Goal: Task Accomplishment & Management: Manage account settings

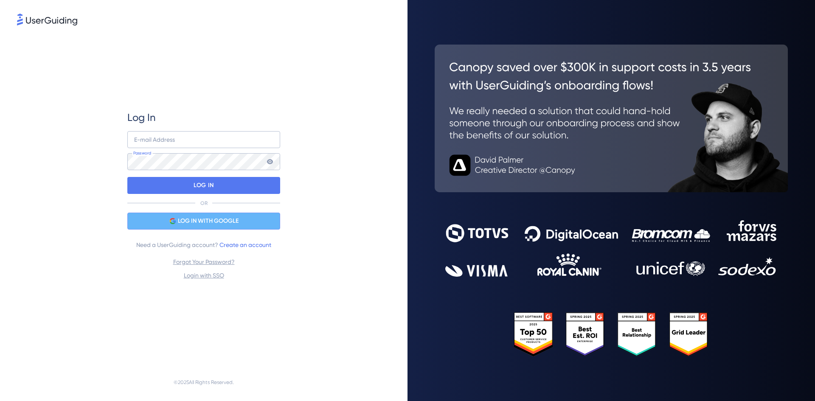
drag, startPoint x: 0, startPoint y: 0, endPoint x: 192, endPoint y: 223, distance: 294.3
click at [192, 223] on span "LOG IN WITH GOOGLE" at bounding box center [208, 221] width 61 height 10
click at [212, 216] on div "LOG IN WITH GOOGLE" at bounding box center [203, 221] width 153 height 17
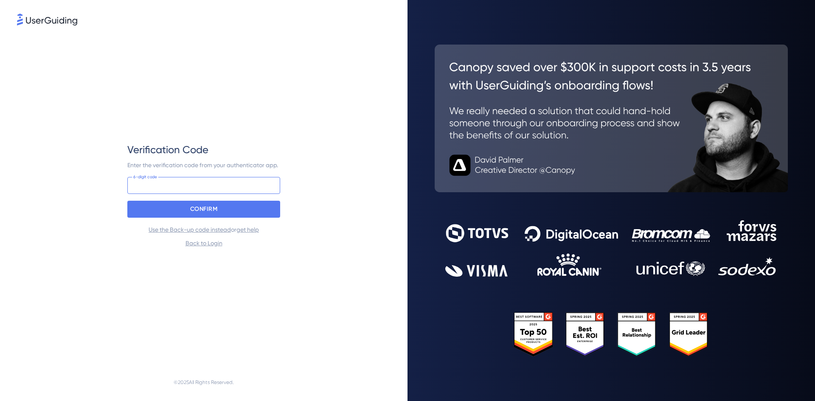
click at [177, 189] on input at bounding box center [203, 185] width 153 height 17
type input "173 183"
click at [196, 204] on p "CONFIRM" at bounding box center [204, 210] width 28 height 14
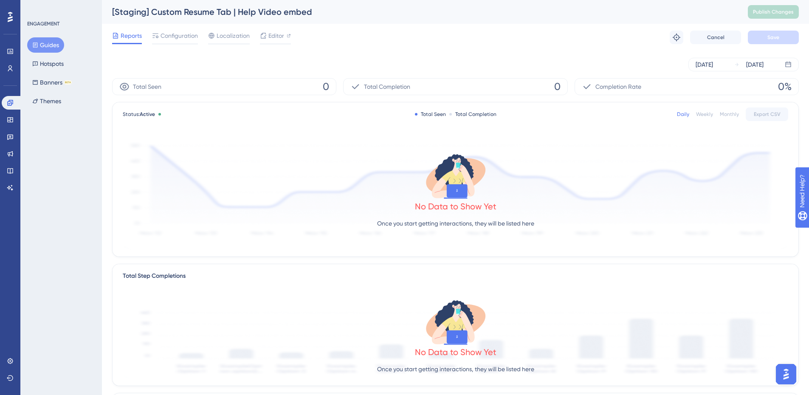
click at [32, 49] on button "Guides" at bounding box center [45, 44] width 37 height 15
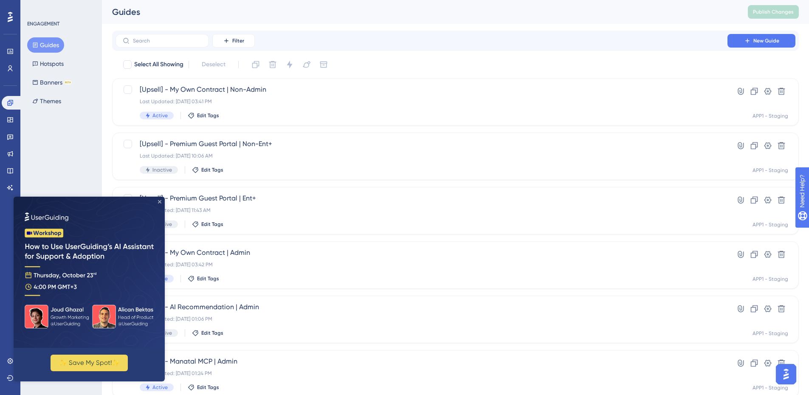
click at [158, 202] on icon "Close Preview" at bounding box center [159, 201] width 3 height 3
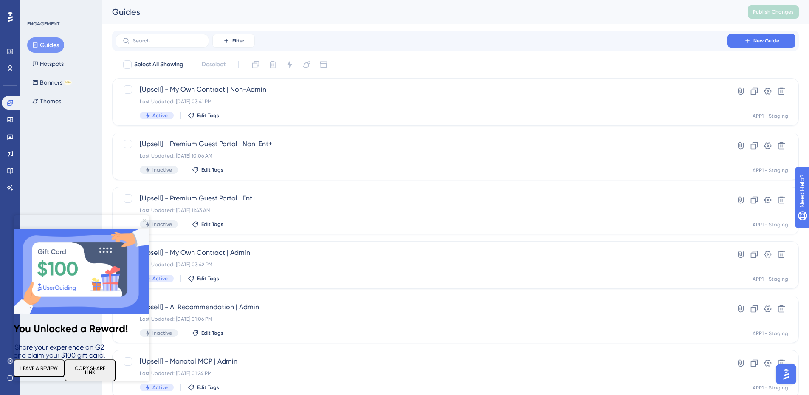
click at [144, 219] on icon "Close Preview" at bounding box center [144, 220] width 3 height 3
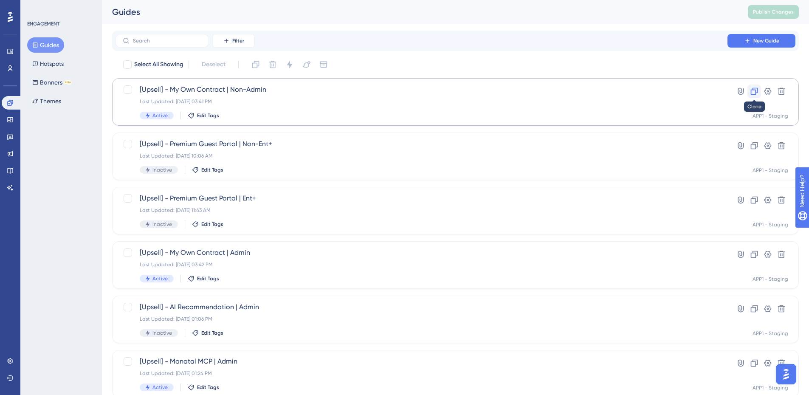
click at [754, 88] on icon at bounding box center [754, 91] width 7 height 7
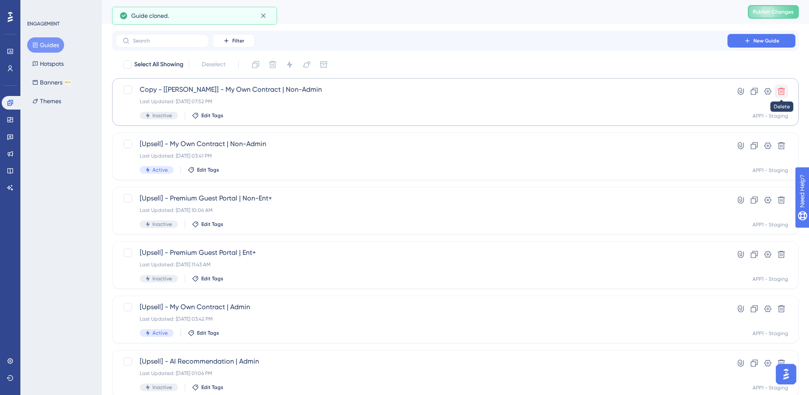
click at [786, 92] on button at bounding box center [782, 92] width 14 height 14
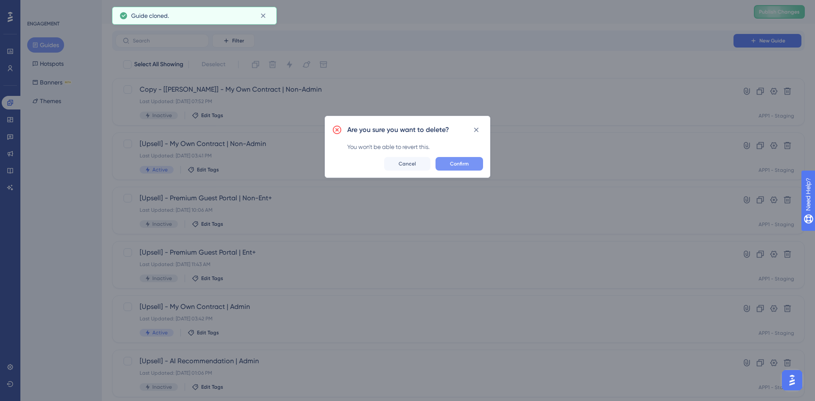
click at [471, 166] on button "Confirm" at bounding box center [460, 164] width 48 height 14
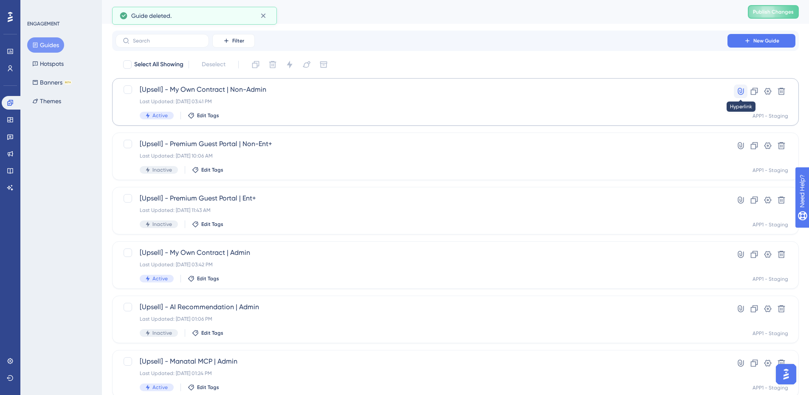
click at [742, 91] on icon at bounding box center [740, 91] width 8 height 8
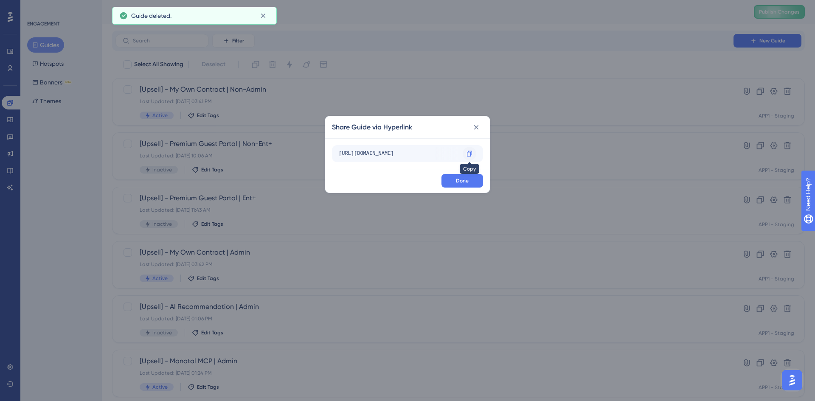
click at [470, 154] on icon at bounding box center [469, 153] width 7 height 7
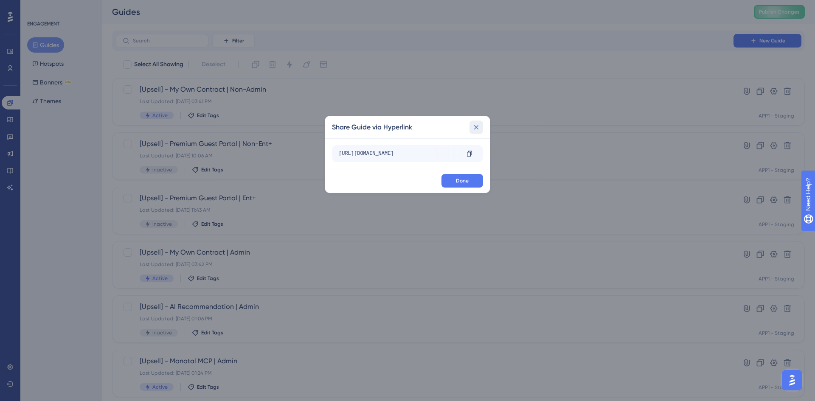
click at [473, 127] on icon at bounding box center [476, 127] width 8 height 8
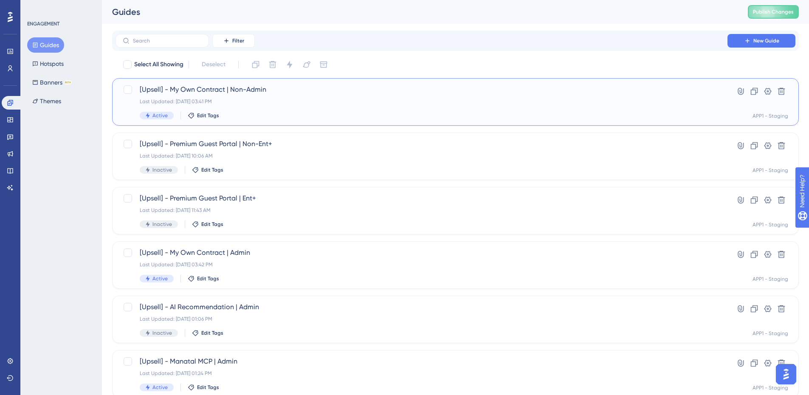
drag, startPoint x: 236, startPoint y: 93, endPoint x: 448, endPoint y: 98, distance: 212.0
click at [448, 98] on div "Last Updated: [DATE] 03:41 PM" at bounding box center [422, 101] width 564 height 7
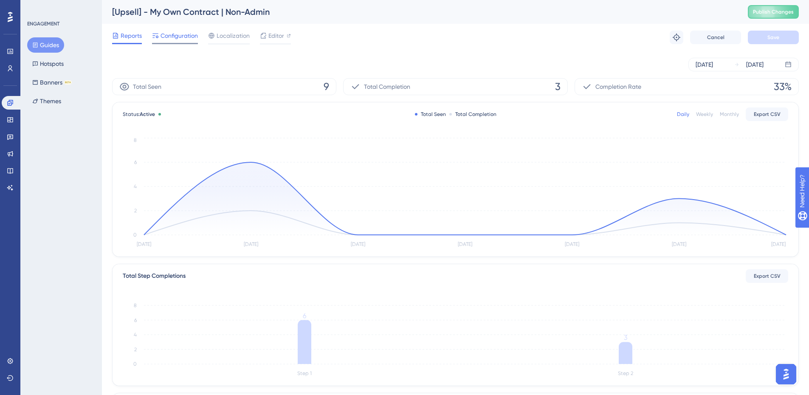
click at [189, 37] on span "Configuration" at bounding box center [179, 36] width 37 height 10
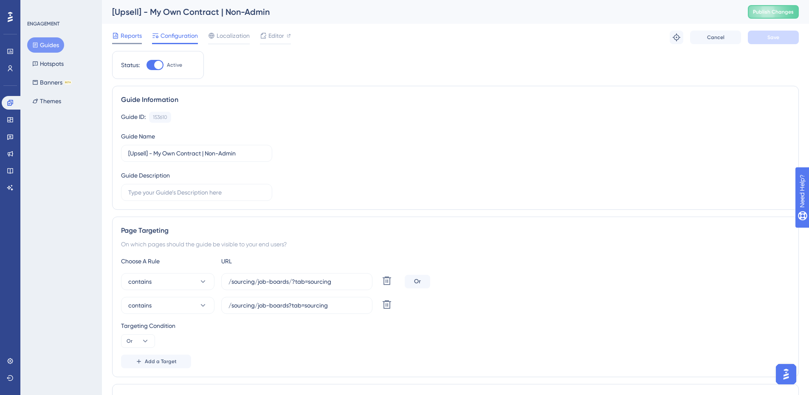
click at [137, 37] on span "Reports" at bounding box center [131, 36] width 21 height 10
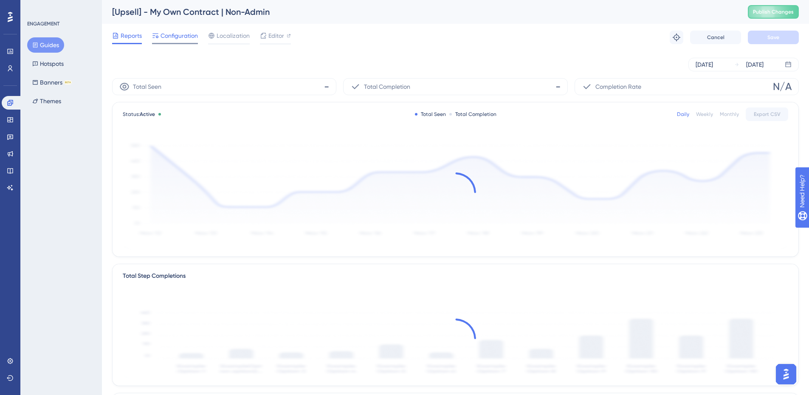
click at [180, 38] on span "Configuration" at bounding box center [179, 36] width 37 height 10
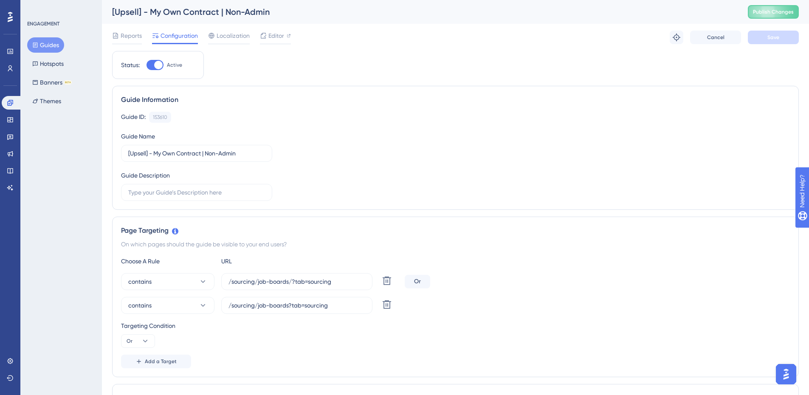
click at [144, 35] on div "Reports Configuration Localization Editor" at bounding box center [201, 38] width 179 height 14
click at [134, 37] on span "Reports" at bounding box center [131, 36] width 21 height 10
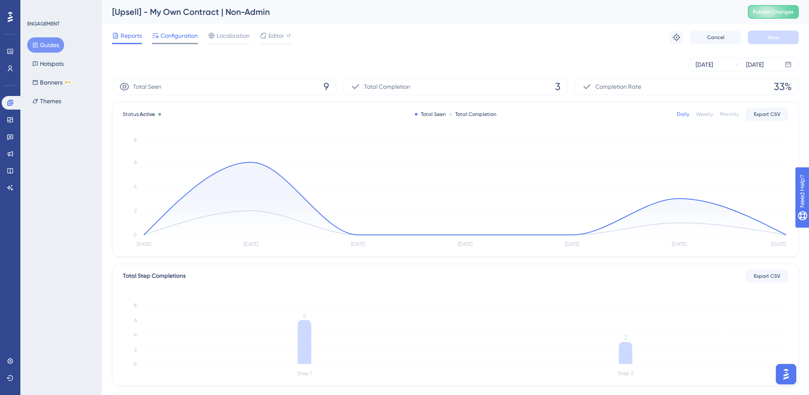
click at [176, 37] on span "Configuration" at bounding box center [179, 36] width 37 height 10
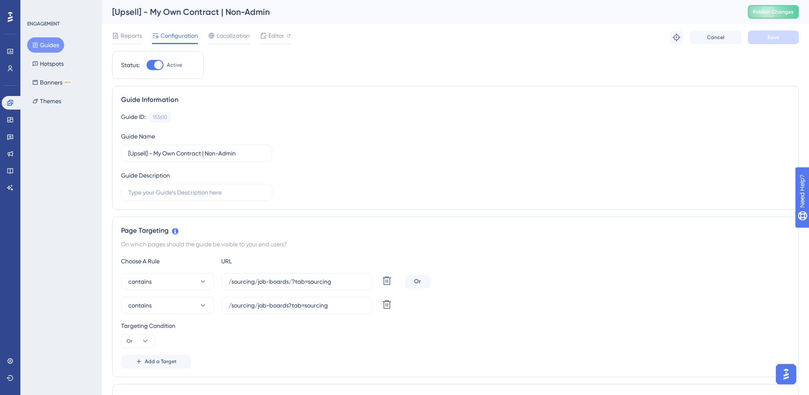
click at [46, 44] on button "Guides" at bounding box center [45, 44] width 37 height 15
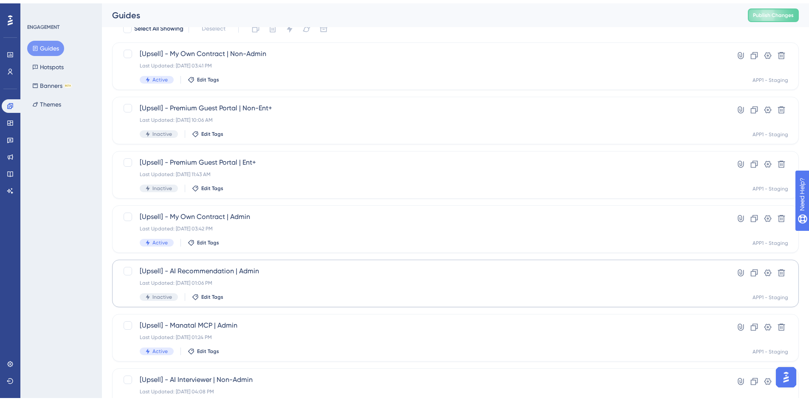
scroll to position [85, 0]
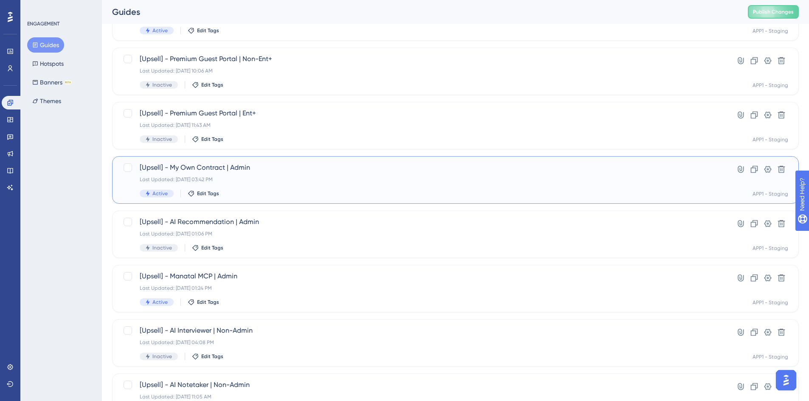
click at [274, 174] on div "[Upsell] - My Own Contract | Admin Last Updated: [DATE] 03:42 PM Active Edit Ta…" at bounding box center [422, 180] width 564 height 35
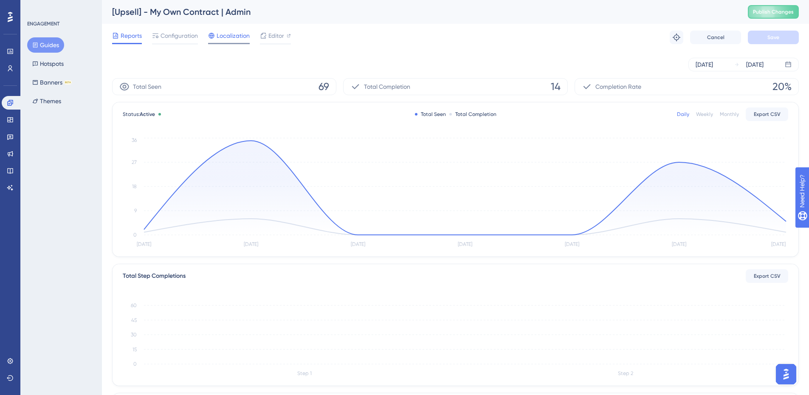
click at [236, 35] on span "Localization" at bounding box center [233, 36] width 33 height 10
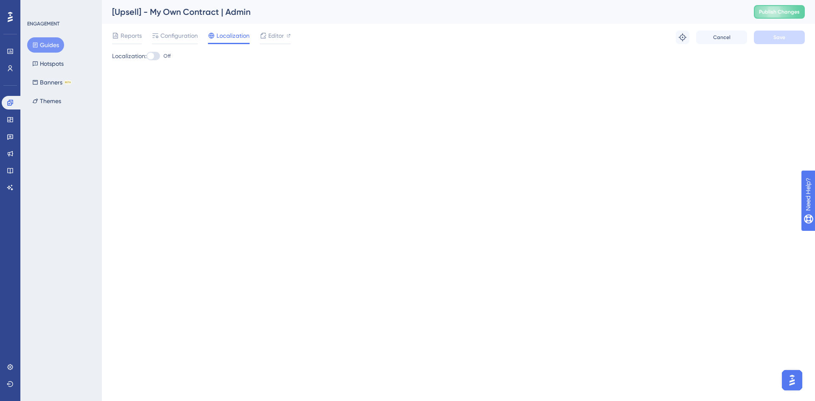
click at [176, 38] on span "Configuration" at bounding box center [179, 36] width 37 height 10
click at [48, 46] on button "Guides" at bounding box center [45, 44] width 37 height 15
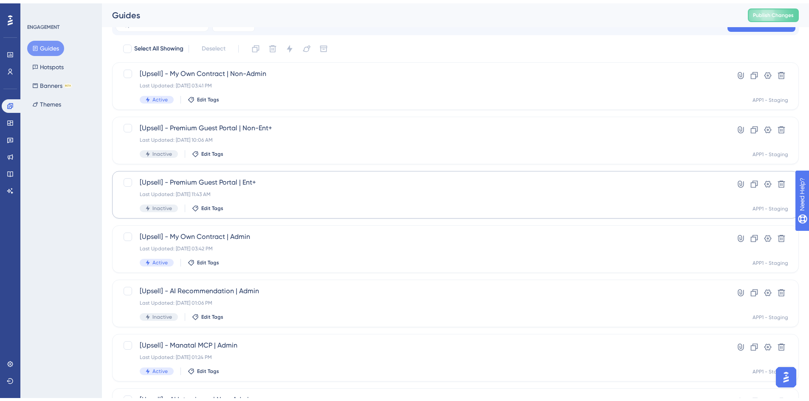
scroll to position [127, 0]
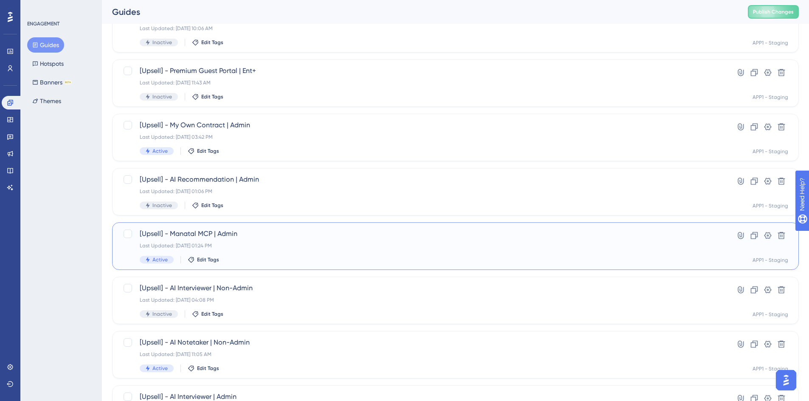
click at [288, 245] on div "Last Updated: [DATE] 01:24 PM" at bounding box center [422, 246] width 564 height 7
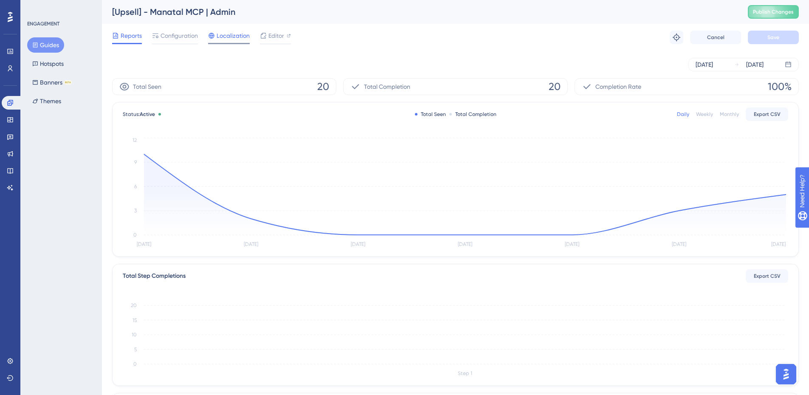
click at [224, 37] on span "Localization" at bounding box center [233, 36] width 33 height 10
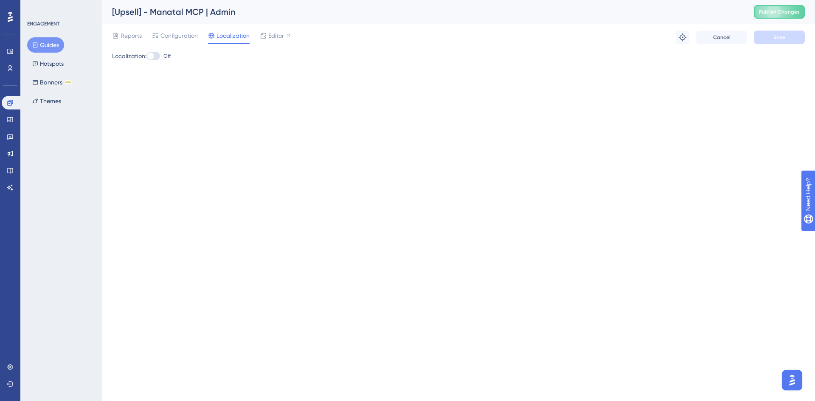
click at [164, 41] on div "Configuration" at bounding box center [175, 38] width 46 height 14
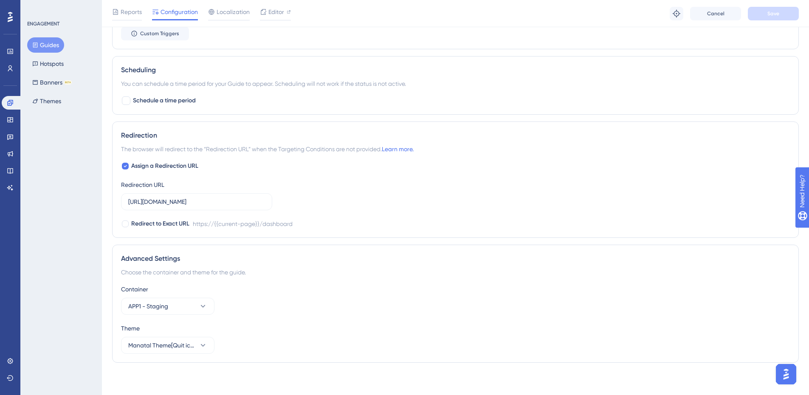
scroll to position [435, 0]
